Goal: Task Accomplishment & Management: Use online tool/utility

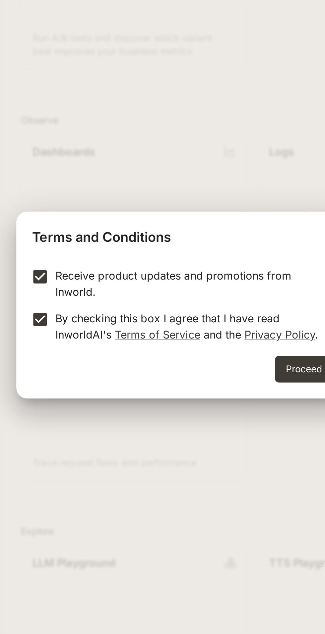
click at [218, 348] on button "Proceed" at bounding box center [222, 348] width 29 height 13
